Goal: Information Seeking & Learning: Learn about a topic

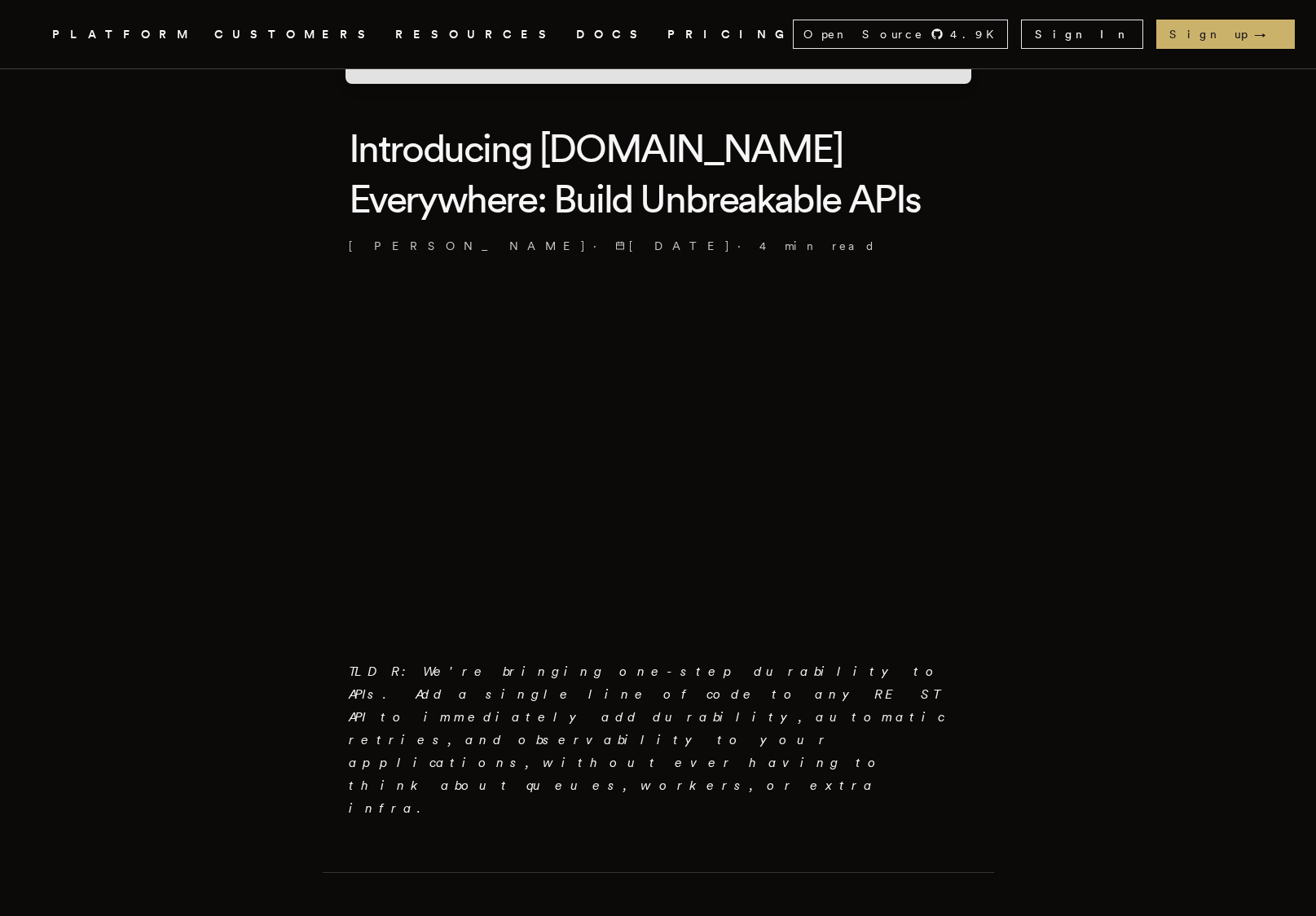
scroll to position [717, 0]
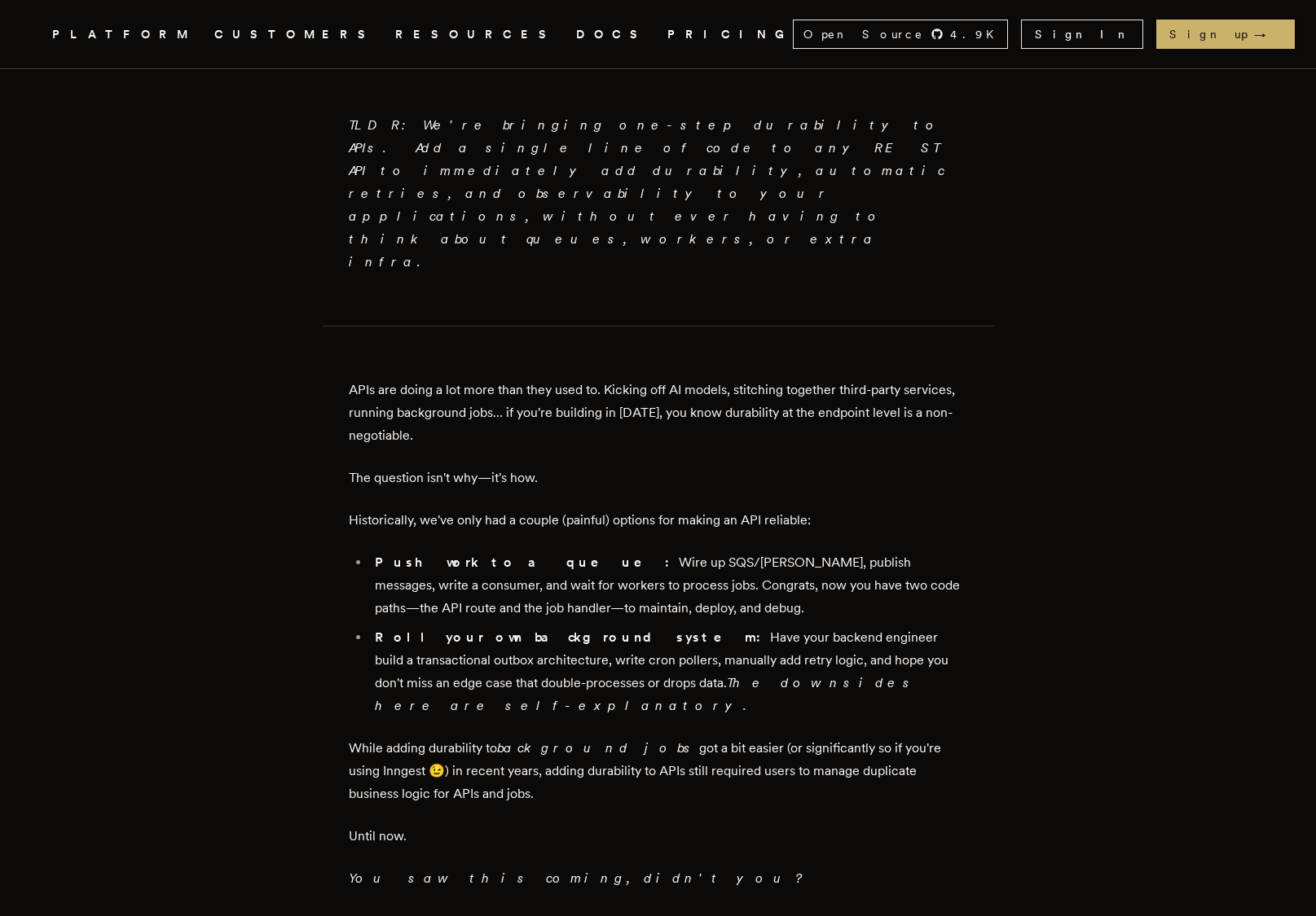
scroll to position [1020, 0]
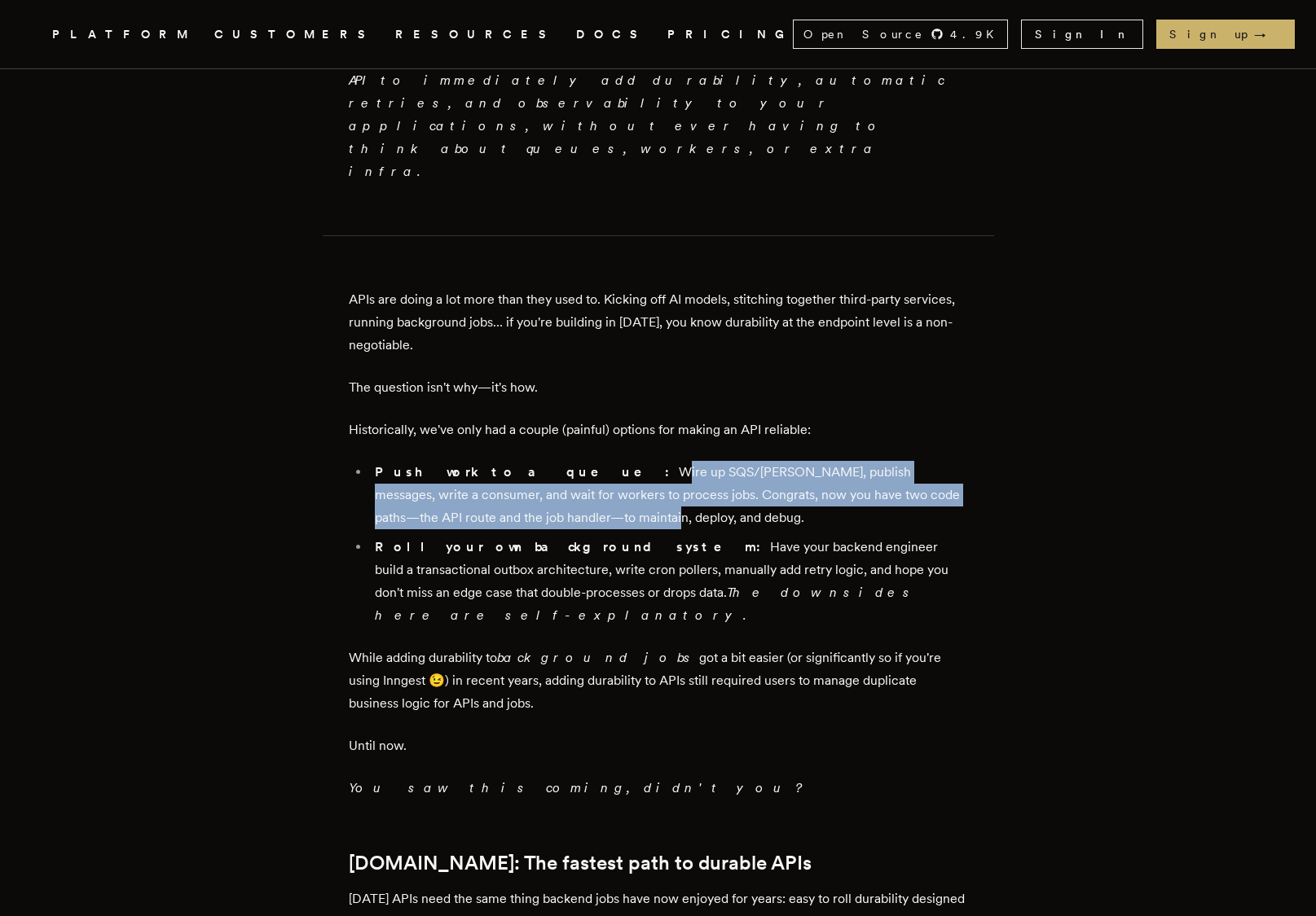
drag, startPoint x: 521, startPoint y: 376, endPoint x: 494, endPoint y: 428, distance: 58.6
click at [494, 461] on li "Push work to a queue: Wire up SQS/Kafka, publish messages, write a consumer, an…" at bounding box center [668, 495] width 598 height 69
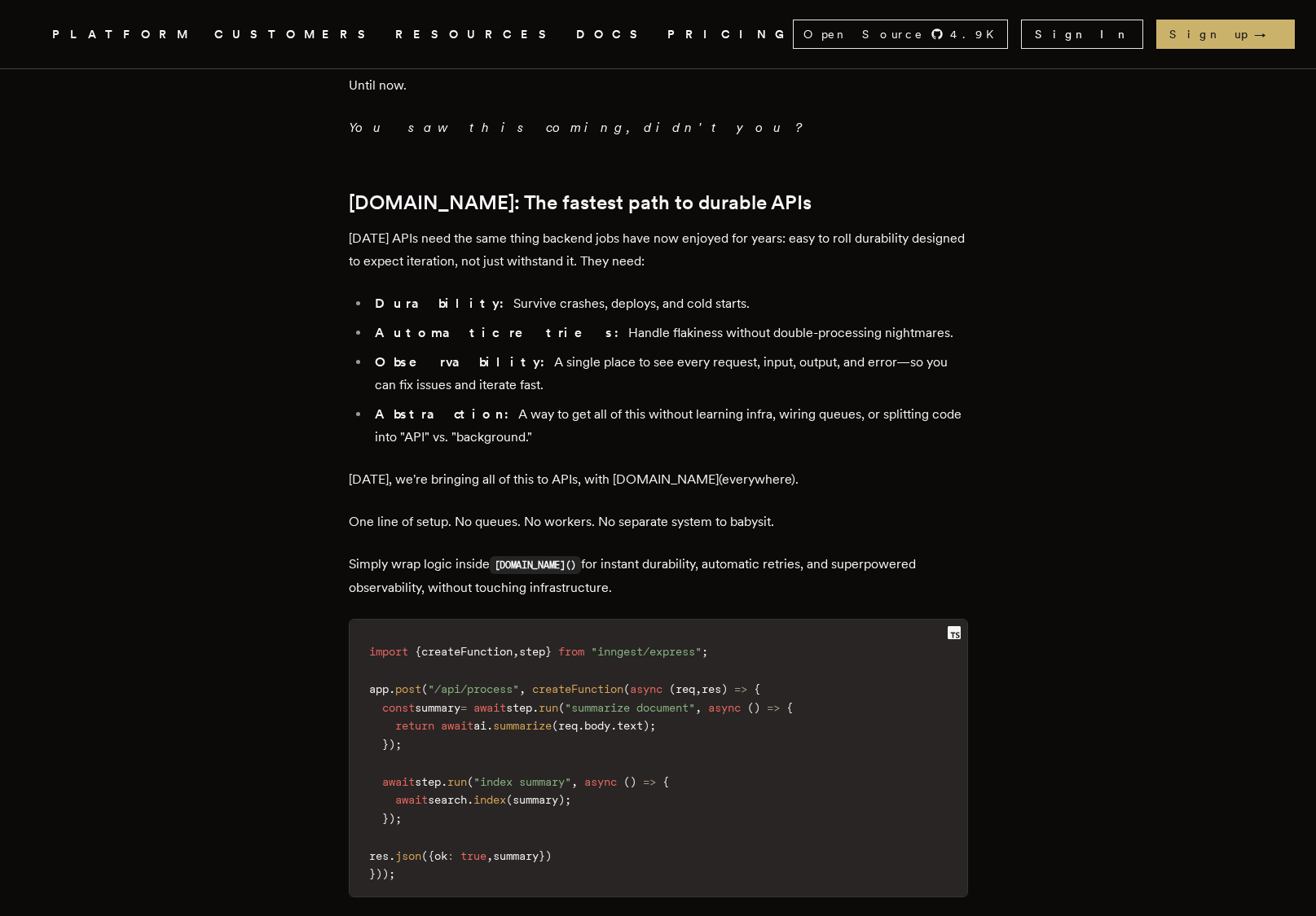
scroll to position [1691, 0]
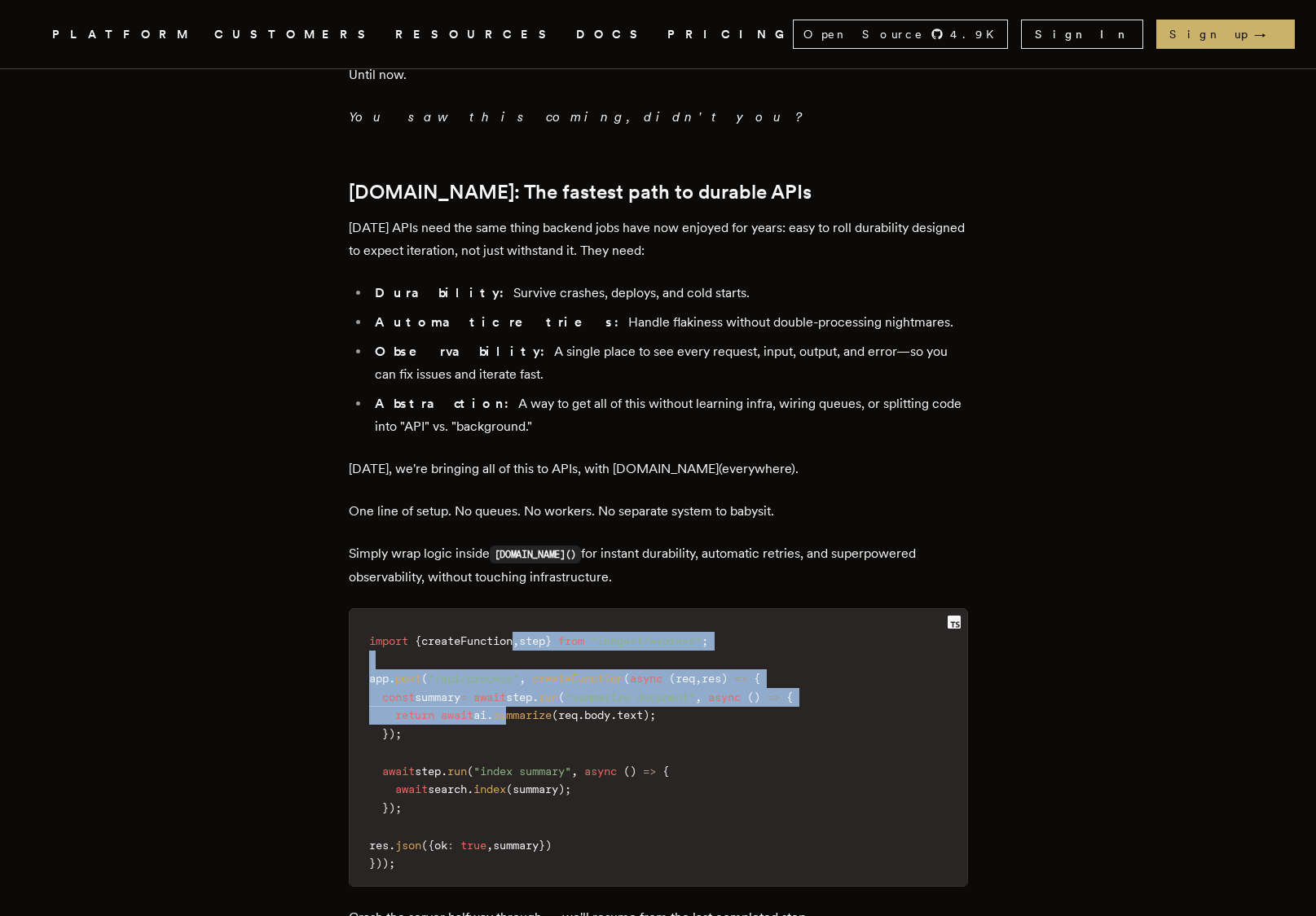
drag, startPoint x: 525, startPoint y: 512, endPoint x: 526, endPoint y: 587, distance: 75.0
click at [526, 619] on code "import { createFunction , step } from "inngest/express" ; app . post ( "/api/pr…" at bounding box center [658, 753] width 618 height 267
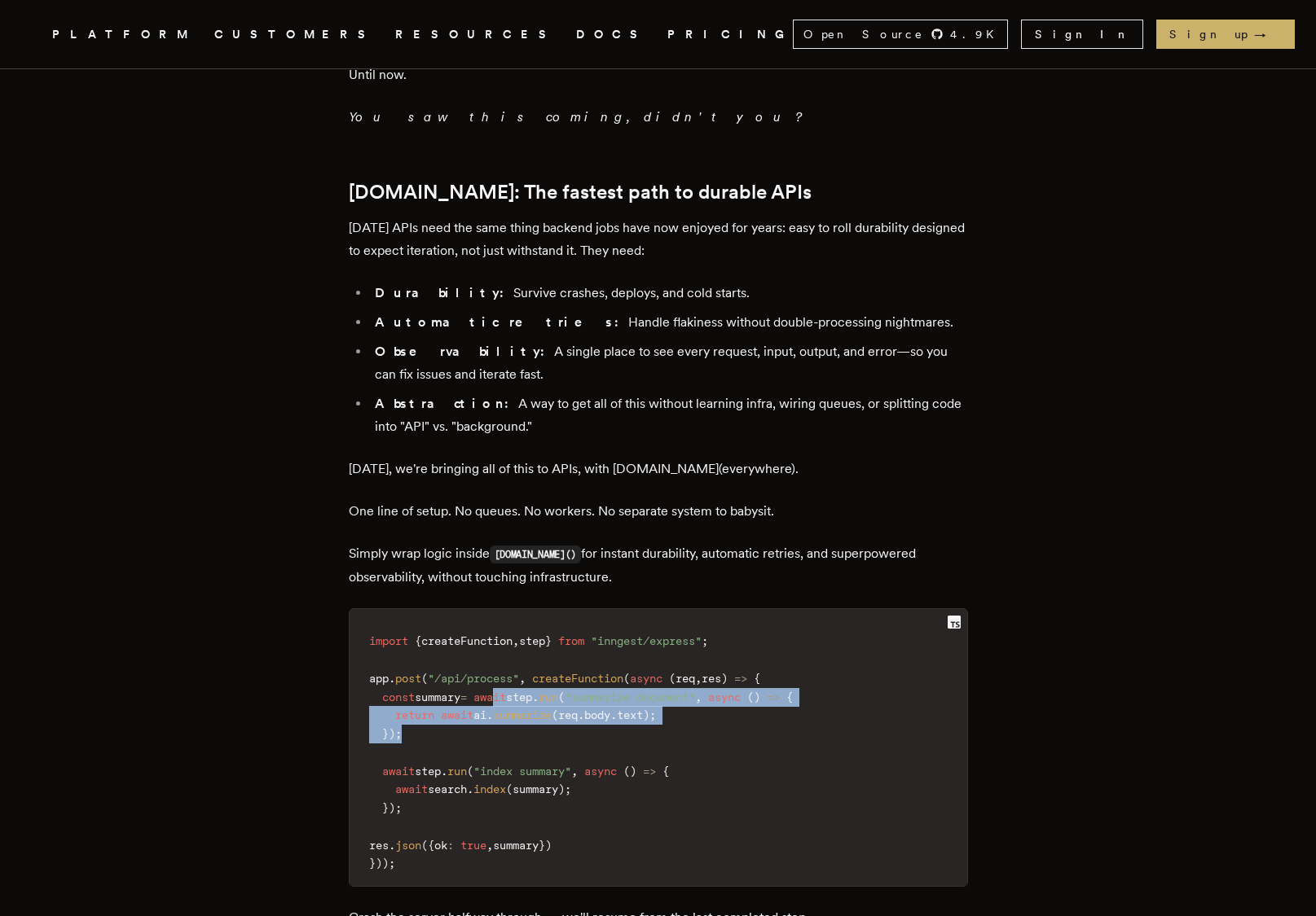
drag, startPoint x: 528, startPoint y: 609, endPoint x: 513, endPoint y: 557, distance: 54.1
click at [515, 619] on code "import { createFunction , step } from "inngest/express" ; app . post ( "/api/pr…" at bounding box center [658, 753] width 618 height 267
drag, startPoint x: 513, startPoint y: 556, endPoint x: 527, endPoint y: 616, distance: 61.6
click at [527, 619] on code "import { createFunction , step } from "inngest/express" ; app . post ( "/api/pr…" at bounding box center [658, 753] width 618 height 267
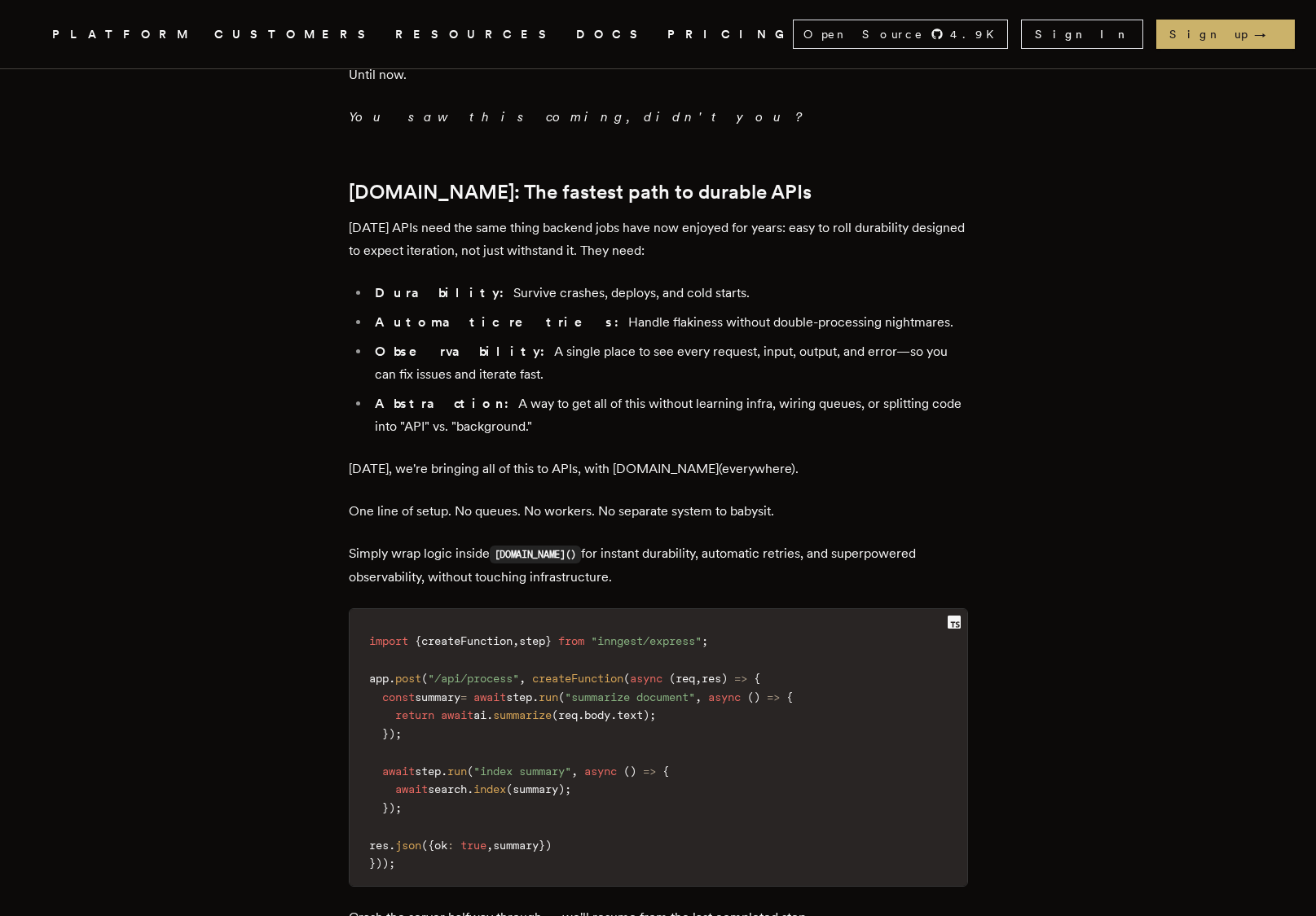
scroll to position [1870, 0]
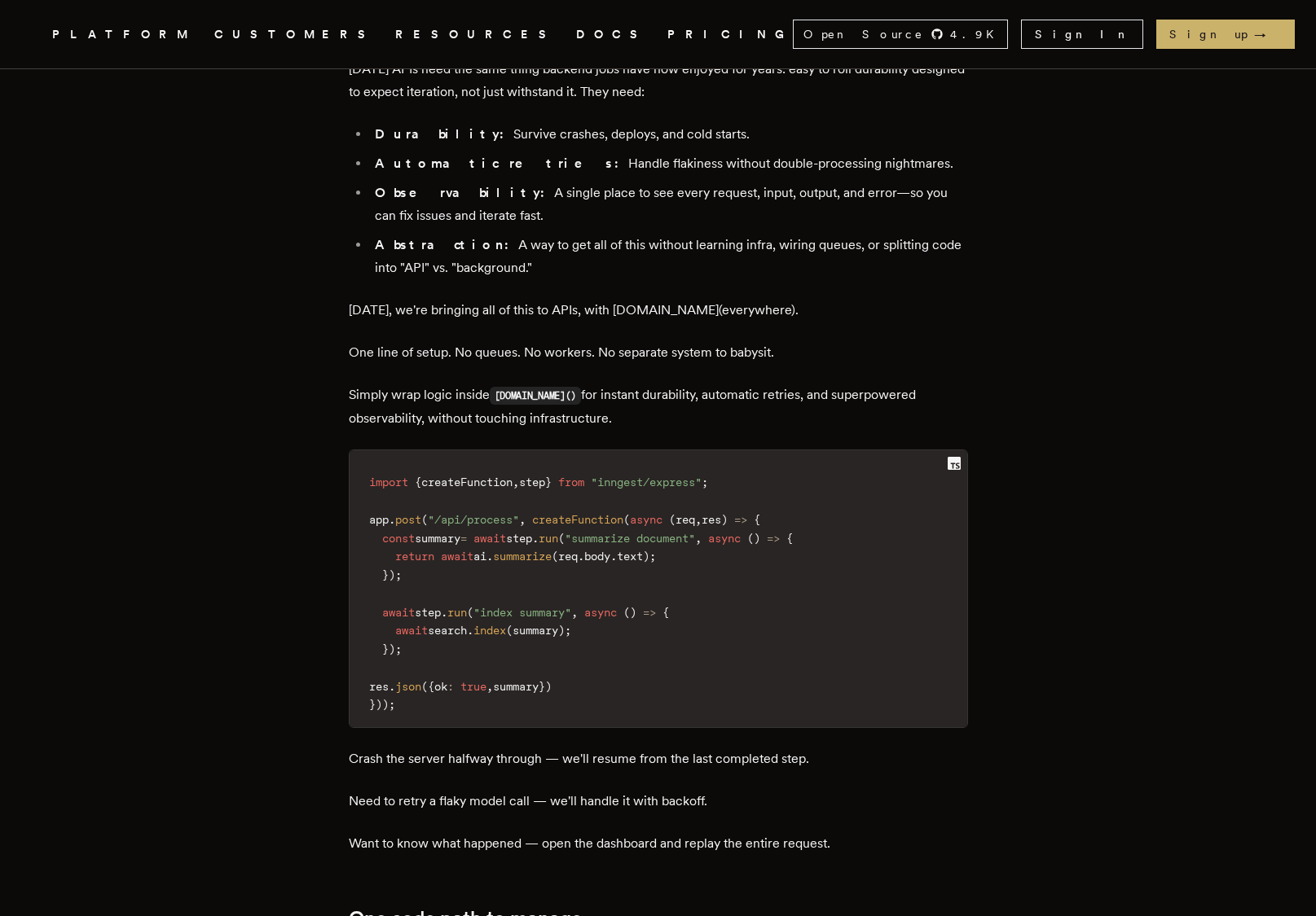
click at [352, 513] on main "Introducing Step.Run Everywhere: Build Unbreakable APIs Tony Holdstock-Brown · …" at bounding box center [658, 96] width 651 height 3687
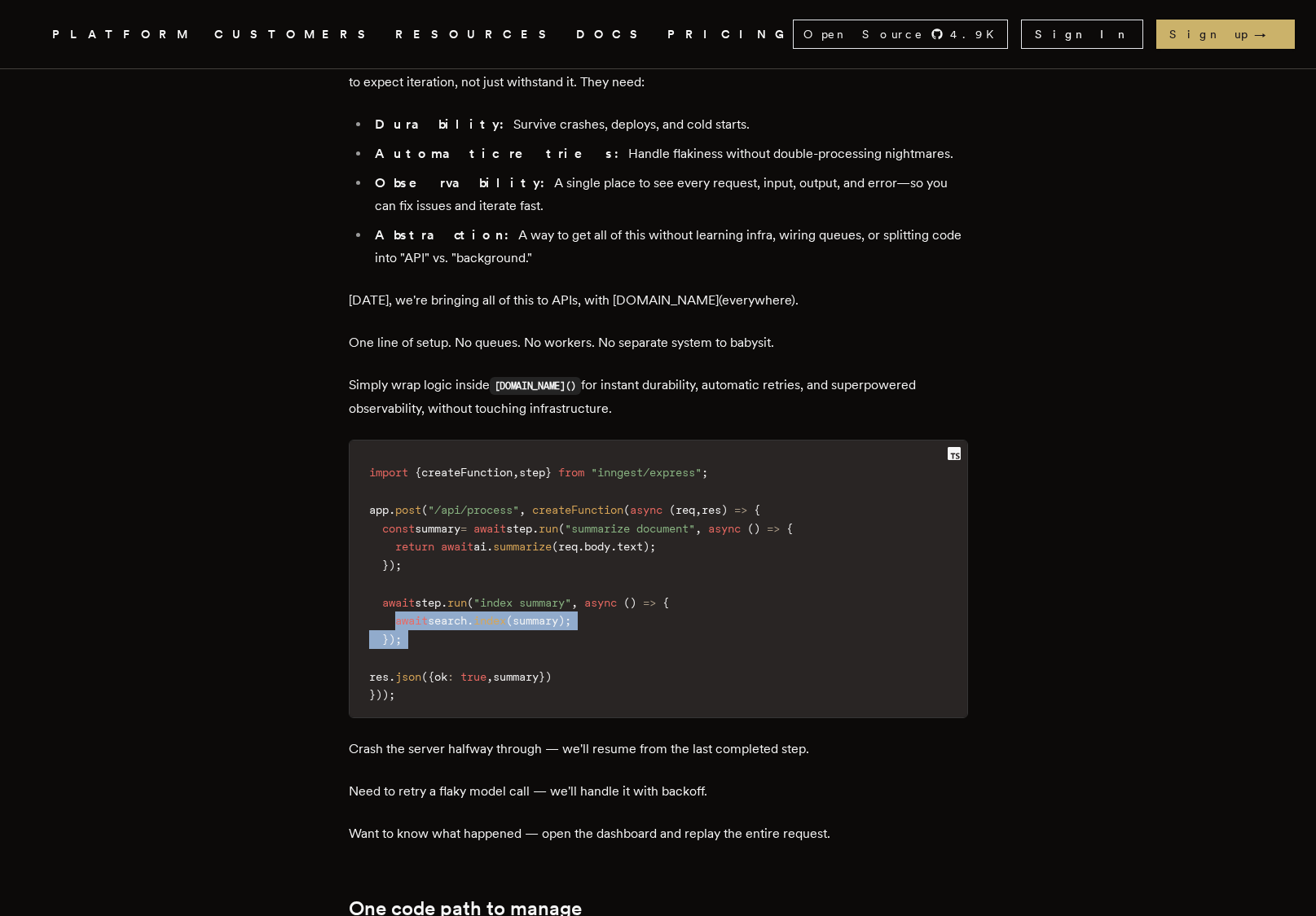
drag, startPoint x: 406, startPoint y: 498, endPoint x: 420, endPoint y: 538, distance: 42.4
click at [420, 538] on code "import { createFunction , step } from "inngest/express" ; app . post ( "/api/pr…" at bounding box center [658, 584] width 618 height 267
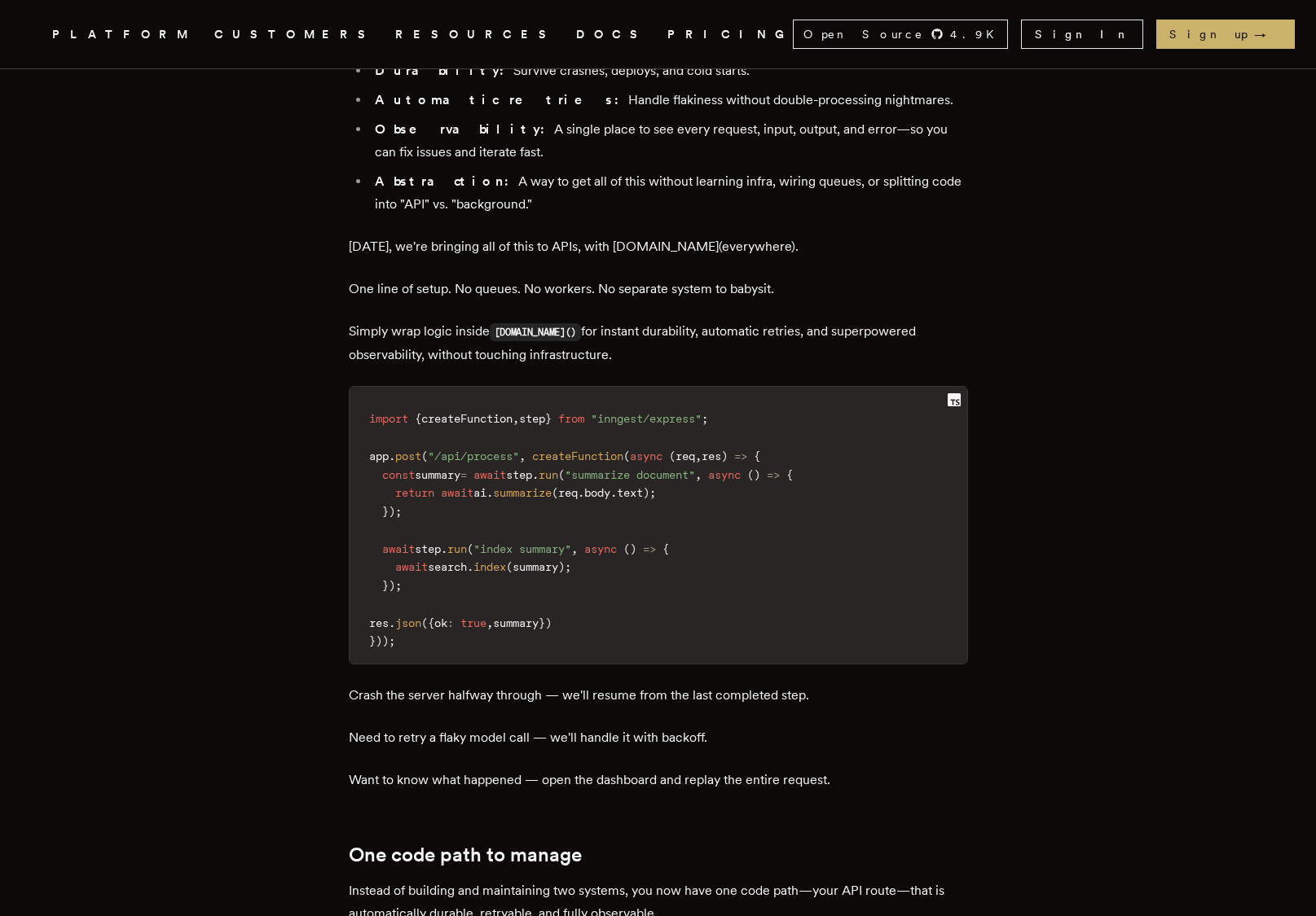
scroll to position [1823, 0]
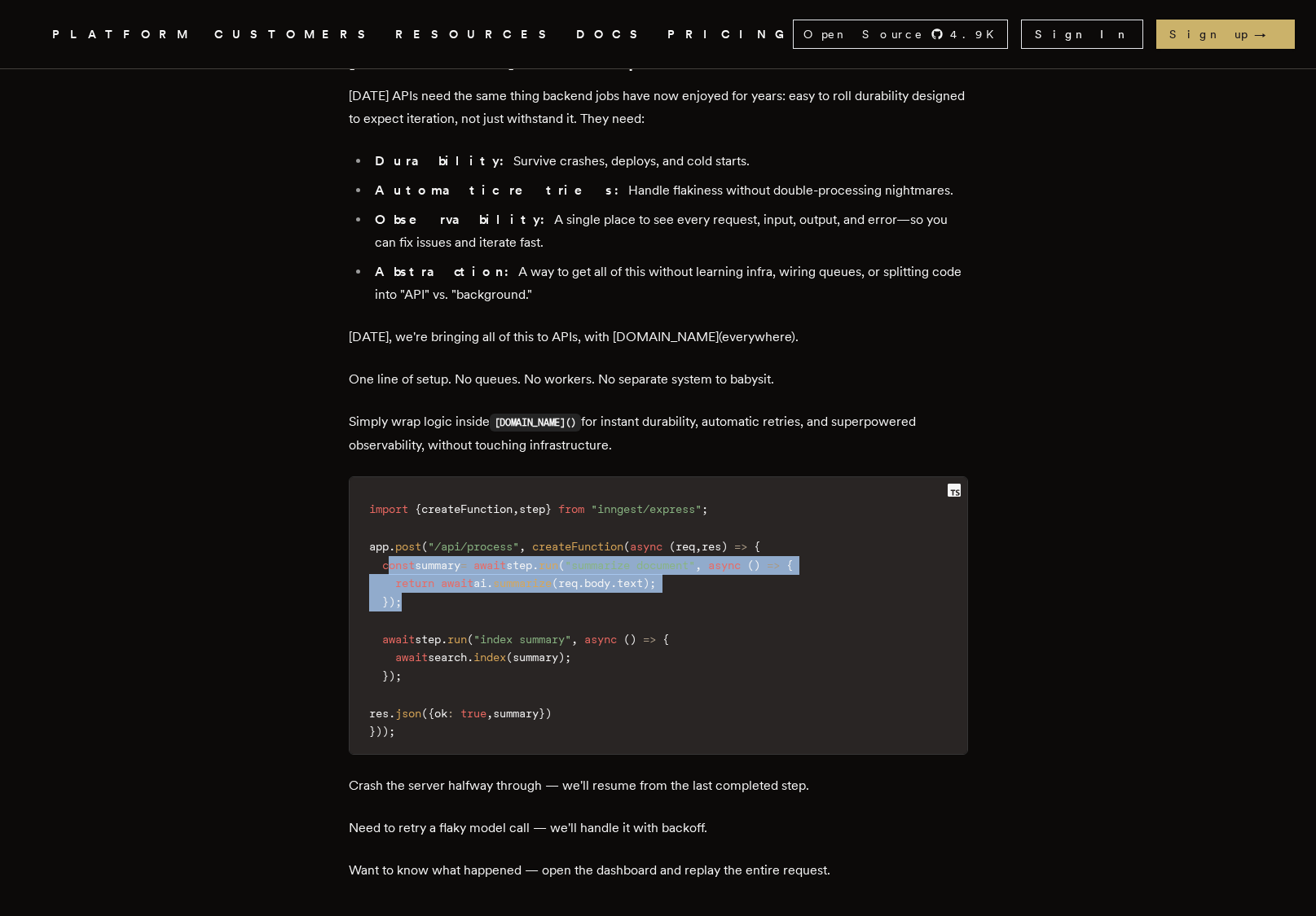
drag, startPoint x: 620, startPoint y: 487, endPoint x: 392, endPoint y: 445, distance: 231.8
click at [393, 487] on code "import { createFunction , step } from "inngest/express" ; app . post ( "/api/pr…" at bounding box center [658, 620] width 618 height 267
click at [392, 558] on span "const" at bounding box center [398, 565] width 33 height 13
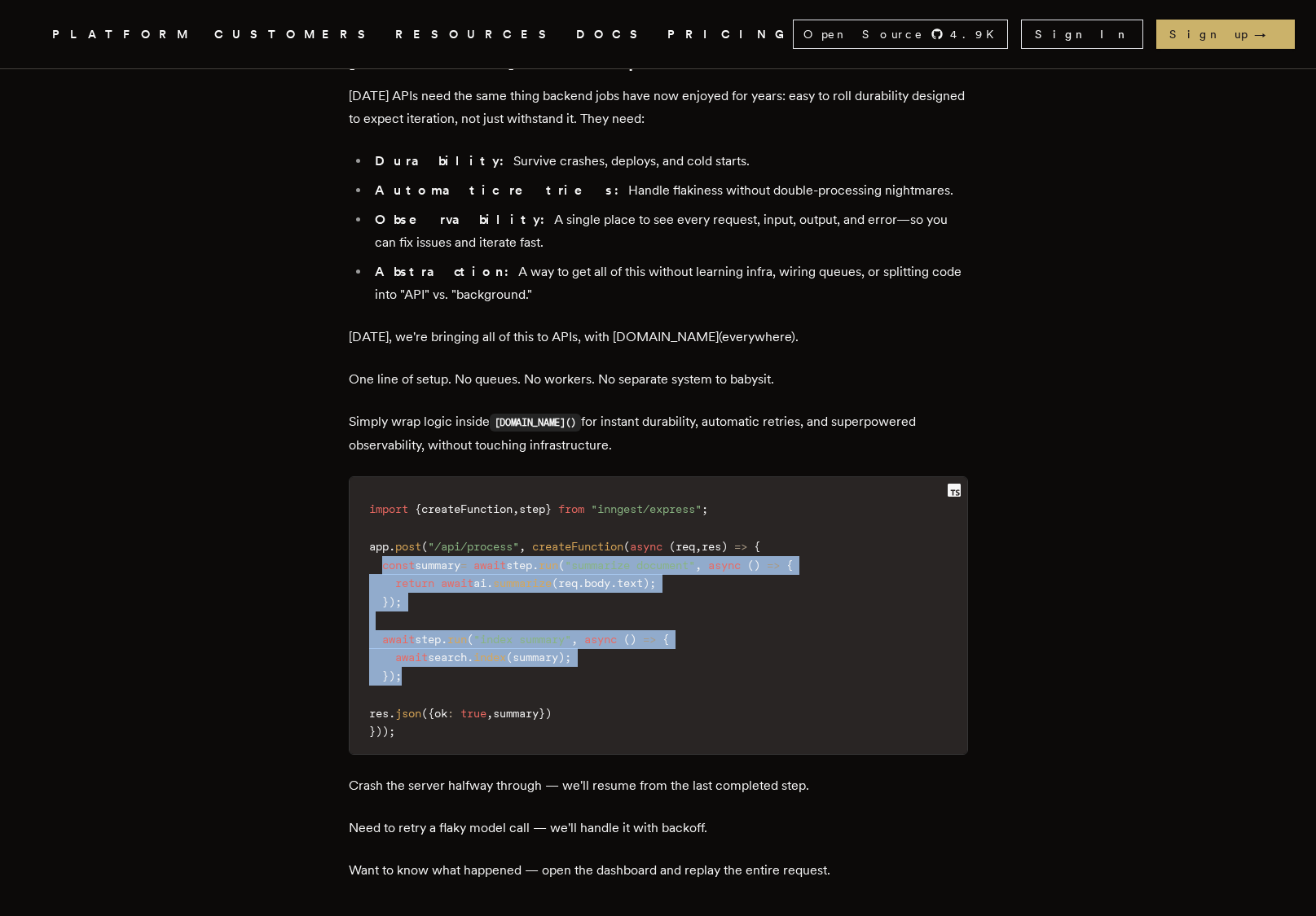
drag, startPoint x: 391, startPoint y: 444, endPoint x: 405, endPoint y: 550, distance: 106.9
click at [405, 550] on code "import { createFunction , step } from "inngest/express" ; app . post ( "/api/pr…" at bounding box center [658, 620] width 618 height 267
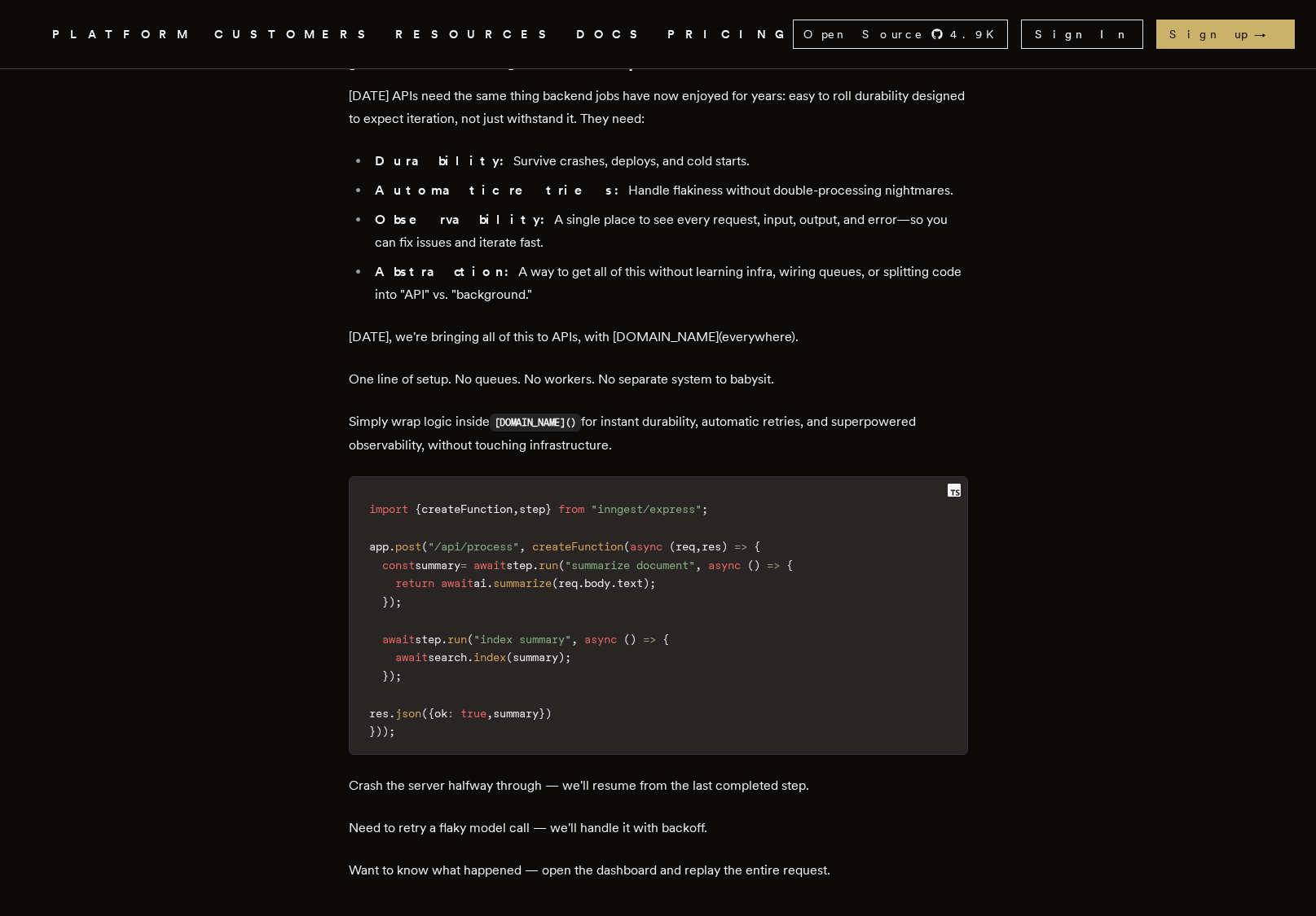
drag, startPoint x: 402, startPoint y: 526, endPoint x: 392, endPoint y: 464, distance: 62.8
click at [402, 525] on code "import { createFunction , step } from "inngest/express" ; app . post ( "/api/pr…" at bounding box center [658, 620] width 618 height 267
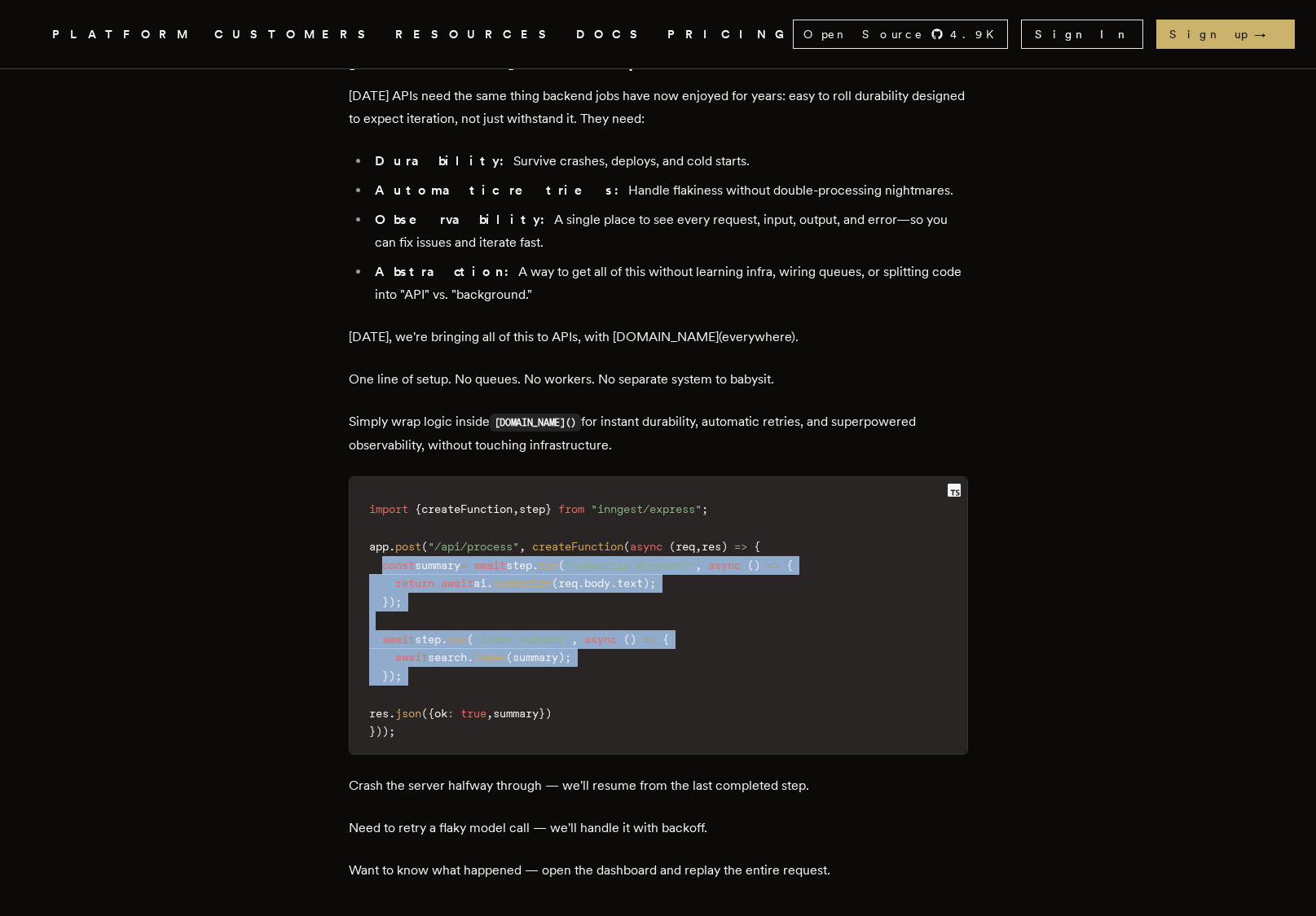
drag, startPoint x: 390, startPoint y: 441, endPoint x: 418, endPoint y: 569, distance: 131.0
click at [418, 569] on code "import { createFunction , step } from "inngest/express" ; app . post ( "/api/pr…" at bounding box center [658, 620] width 618 height 267
click at [418, 568] on code "import { createFunction , step } from "inngest/express" ; app . post ( "/api/pr…" at bounding box center [658, 620] width 618 height 267
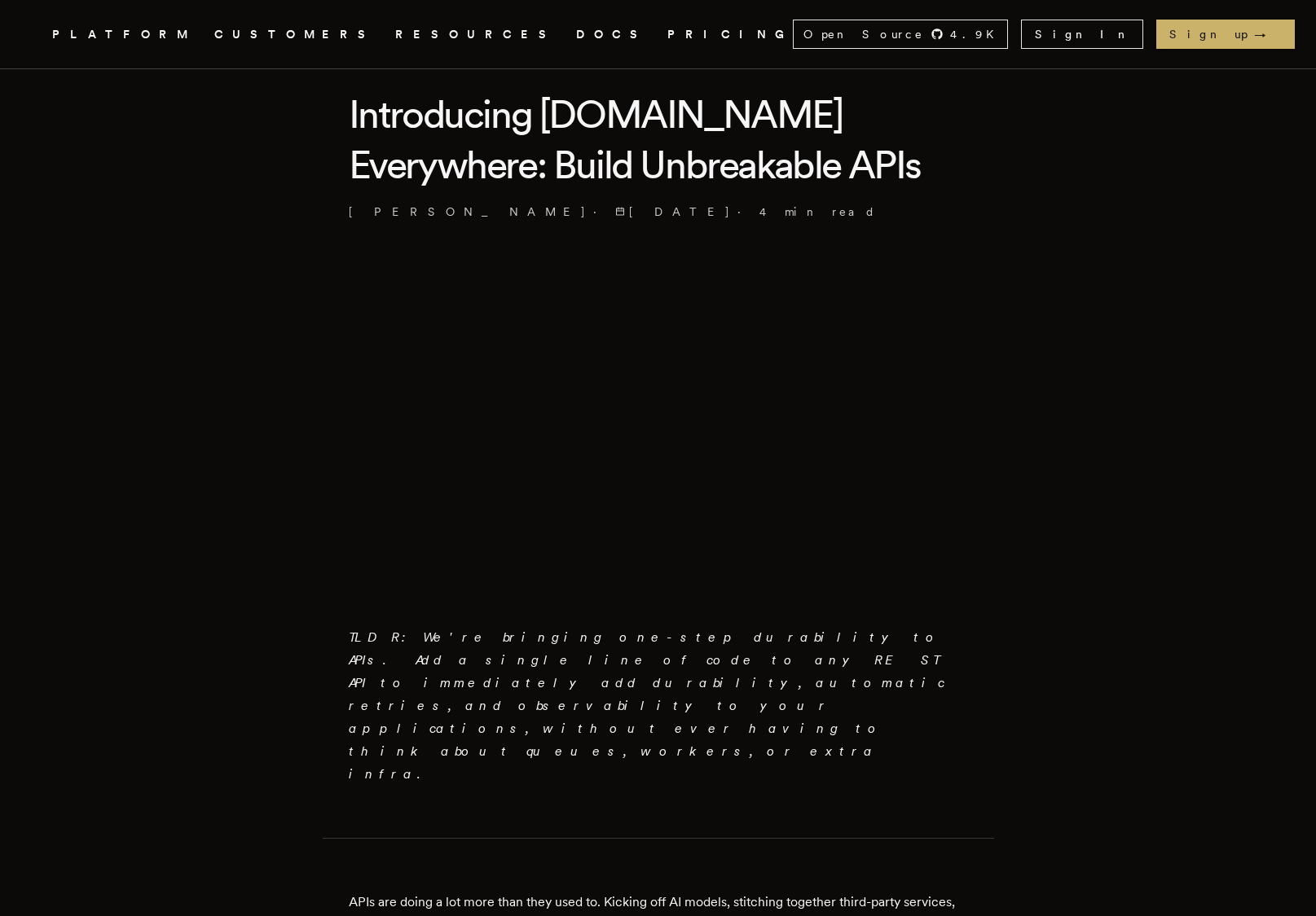
scroll to position [327, 0]
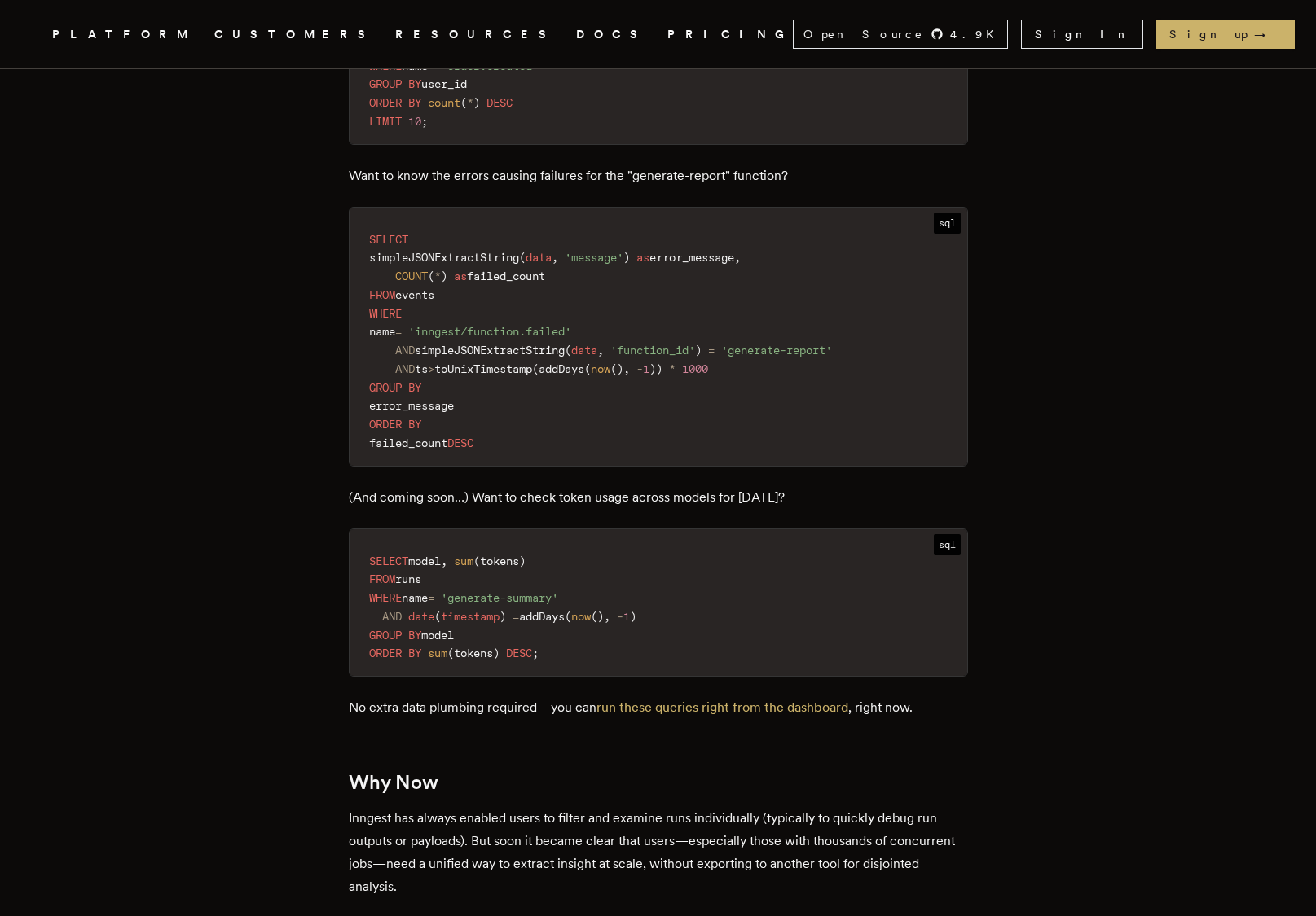
scroll to position [2488, 0]
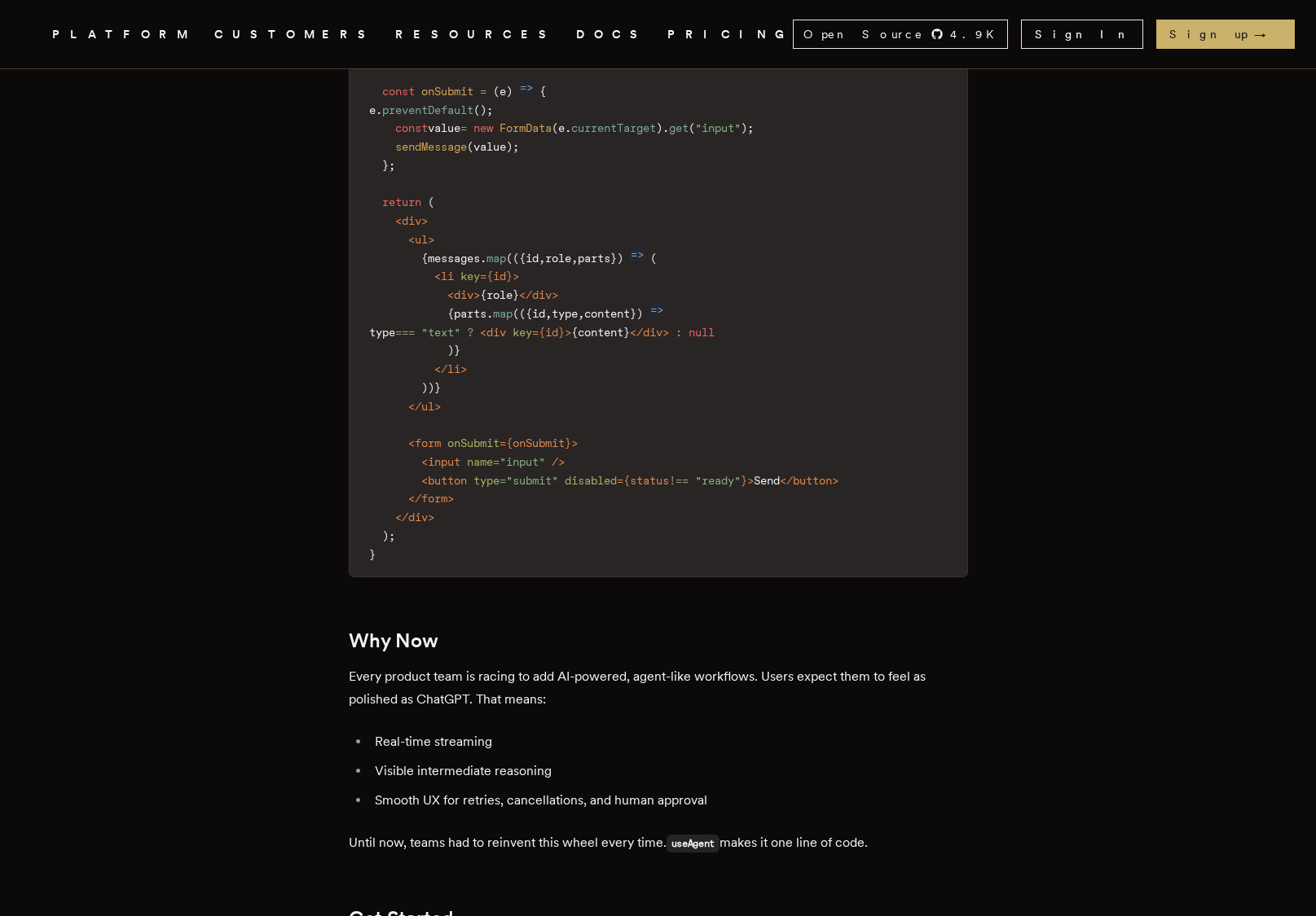
scroll to position [3043, 0]
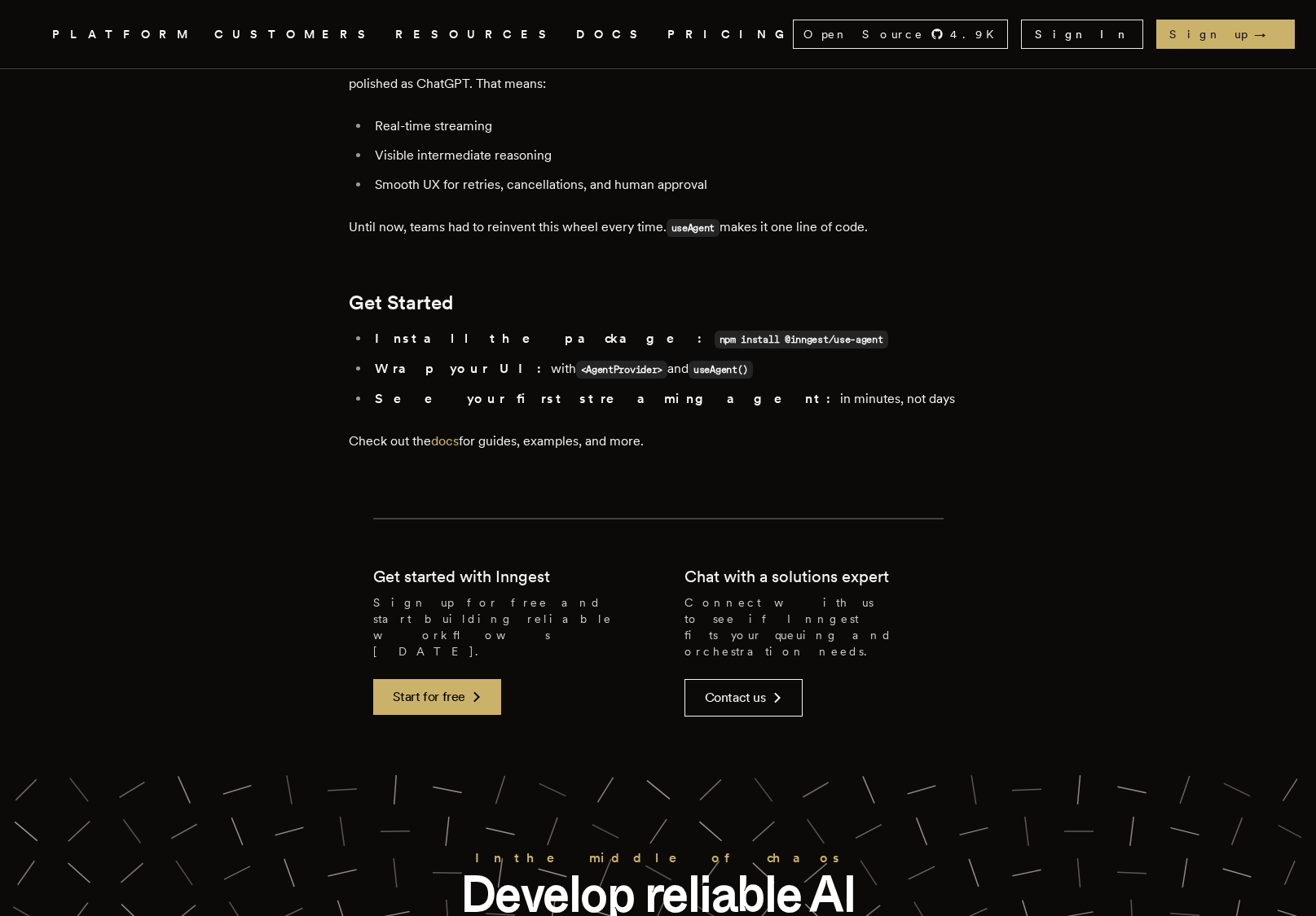
click at [445, 430] on p "Check out the docs for guides, examples, and more." at bounding box center [658, 441] width 620 height 23
click at [448, 434] on link "docs" at bounding box center [445, 441] width 28 height 15
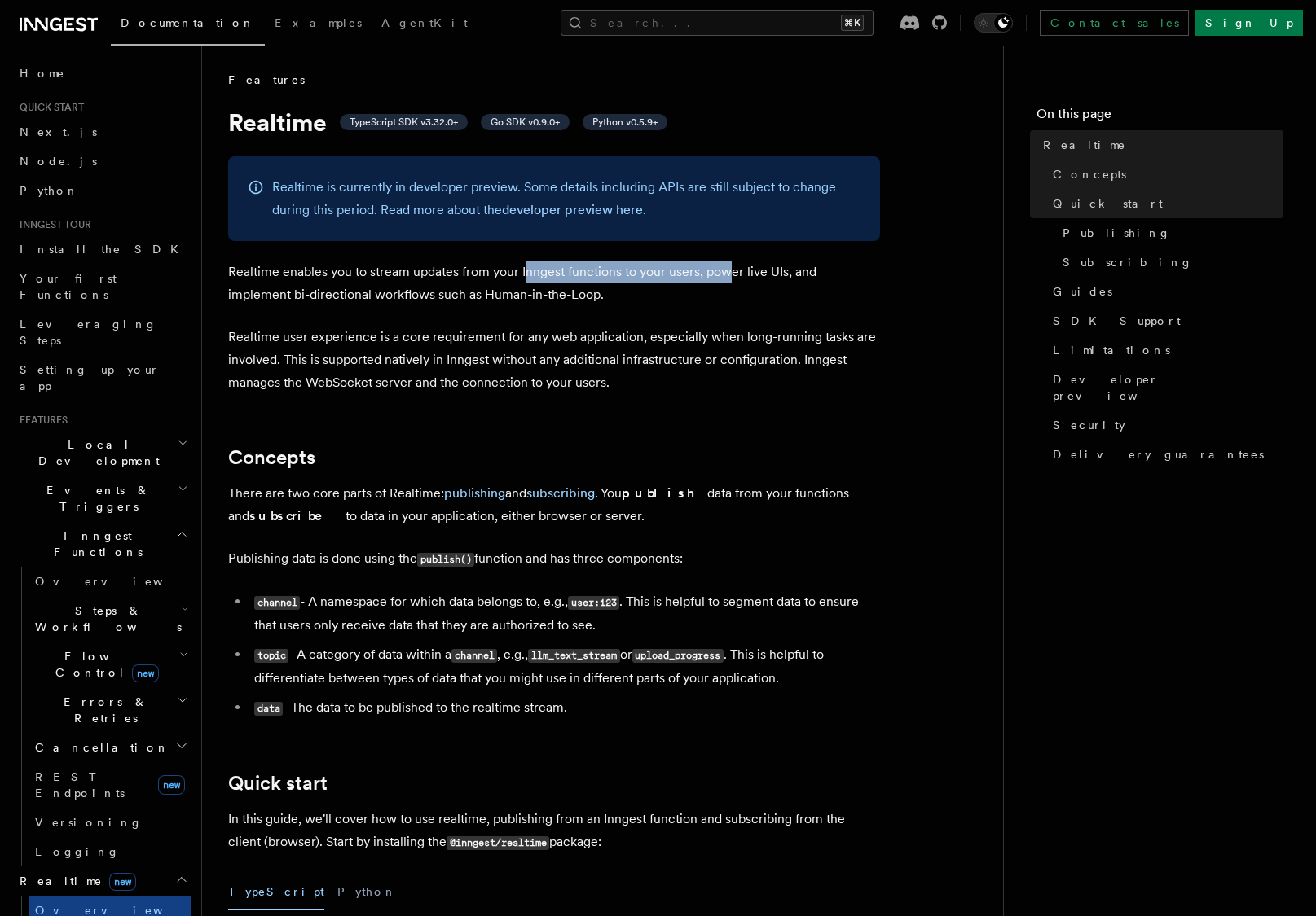
drag, startPoint x: 522, startPoint y: 268, endPoint x: 731, endPoint y: 282, distance: 209.5
click at [731, 282] on p "Realtime enables you to stream updates from your Inngest functions to your user…" at bounding box center [554, 283] width 651 height 46
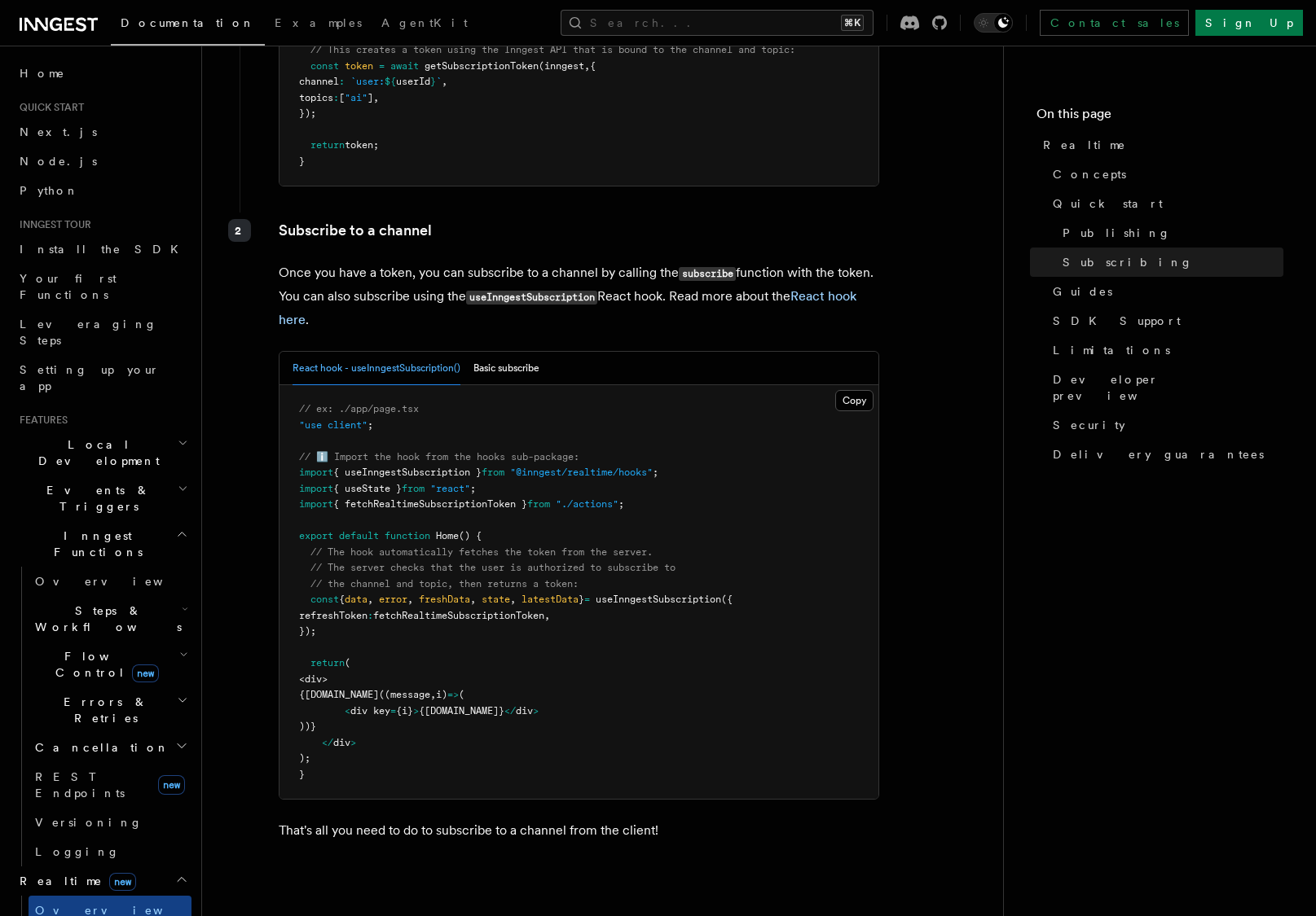
scroll to position [3168, 0]
